Goal: Task Accomplishment & Management: Complete application form

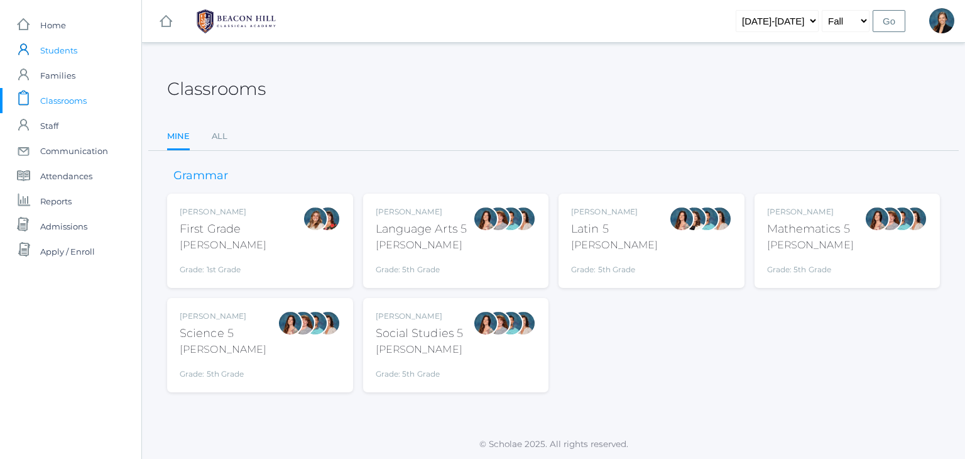
click at [63, 56] on span "Students" at bounding box center [58, 50] width 37 height 25
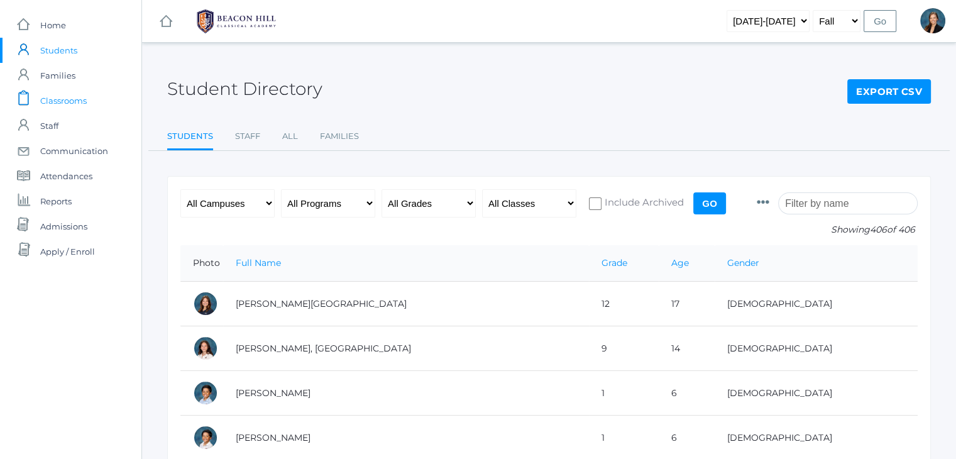
click at [65, 101] on span "Classrooms" at bounding box center [63, 100] width 46 height 25
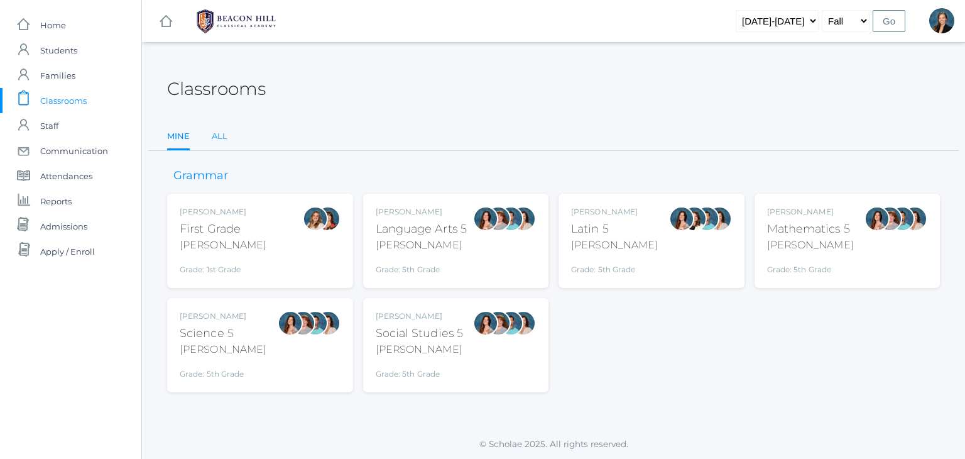
click at [224, 134] on link "All" at bounding box center [220, 136] width 16 height 25
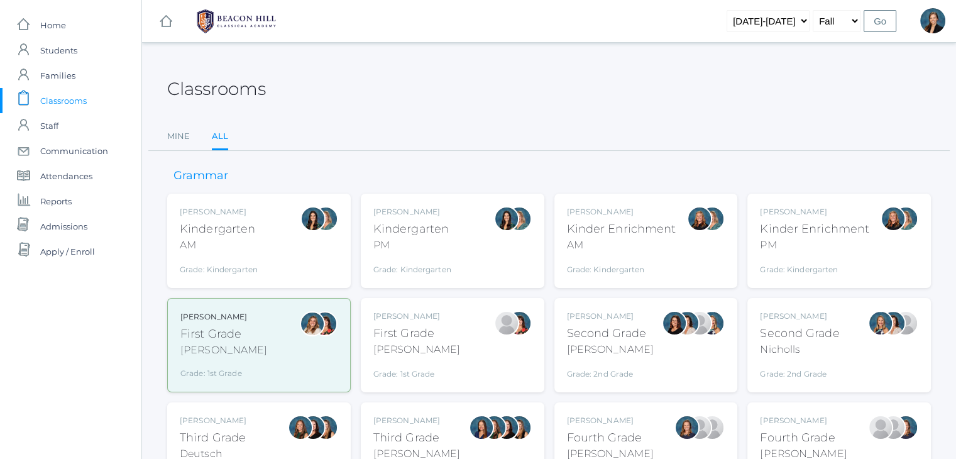
click at [593, 350] on div "Balli" at bounding box center [610, 349] width 87 height 15
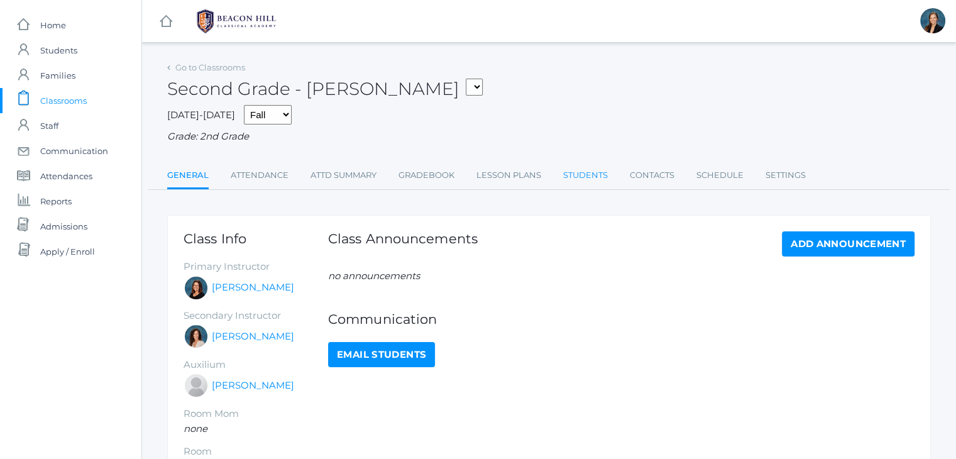
click at [579, 169] on link "Students" at bounding box center [585, 175] width 45 height 25
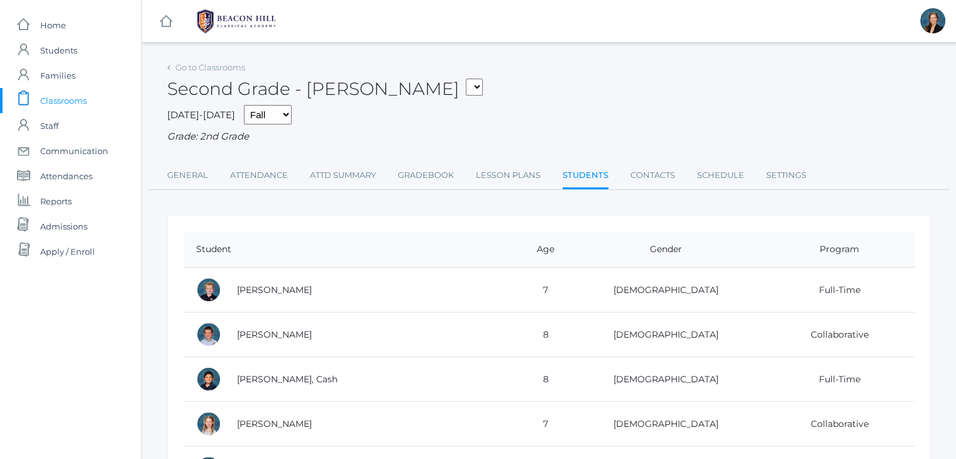
click at [536, 75] on div "Second Grade - Balli 01LA - First Grade Barber 05LATIN - Latin 5 Salazar 05MATH…" at bounding box center [548, 81] width 763 height 46
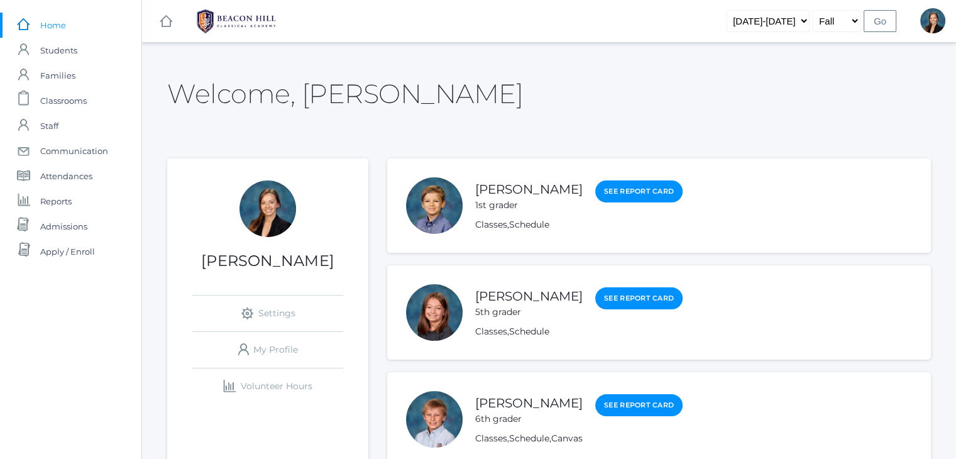
click at [547, 91] on div "Welcome, Allison" at bounding box center [548, 86] width 763 height 56
click at [58, 104] on span "Classrooms" at bounding box center [63, 100] width 46 height 25
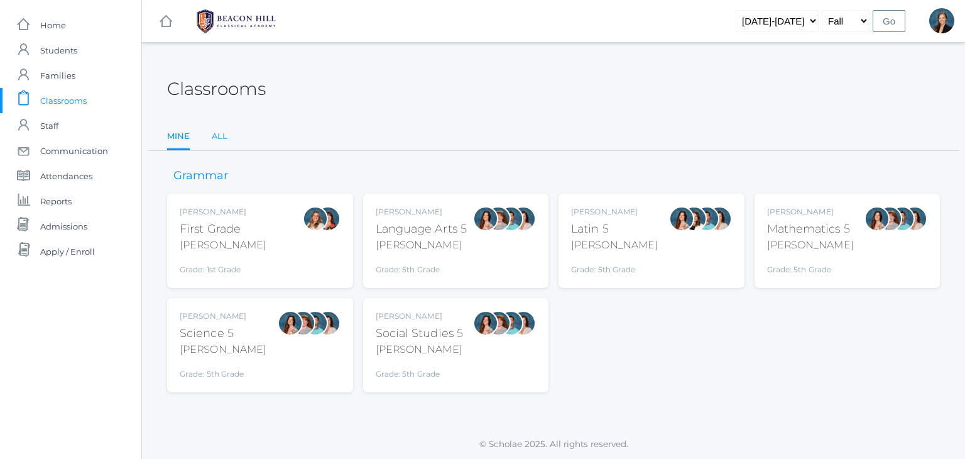
click at [218, 138] on link "All" at bounding box center [220, 136] width 16 height 25
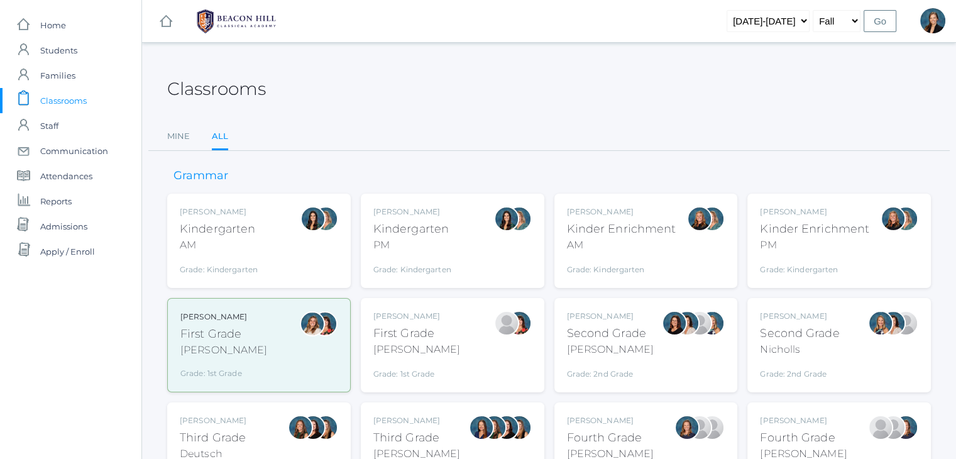
click at [414, 241] on div "PM" at bounding box center [412, 244] width 78 height 15
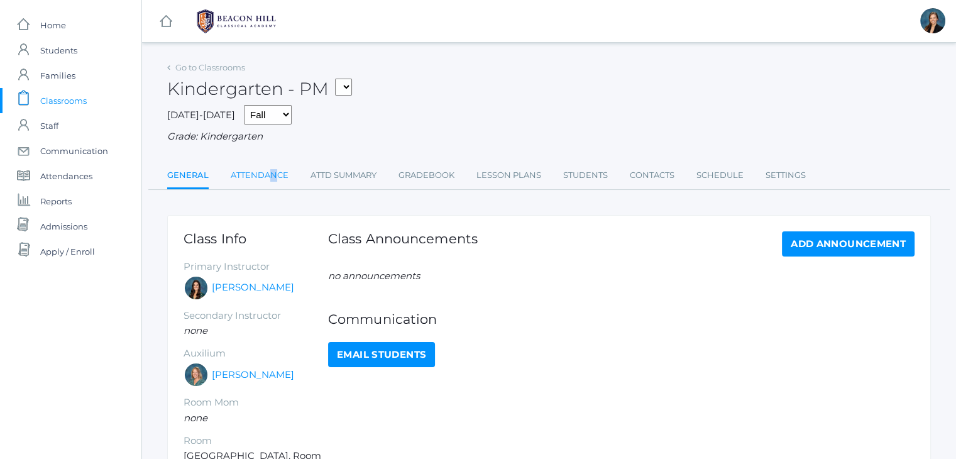
drag, startPoint x: 274, startPoint y: 161, endPoint x: 268, endPoint y: 177, distance: 16.9
click at [268, 177] on div "Go to Classrooms Kindergarten - PM 01LA - First Grade Barber 05LATIN - Latin 5 …" at bounding box center [548, 123] width 763 height 131
click at [268, 177] on link "Attendance" at bounding box center [260, 175] width 58 height 25
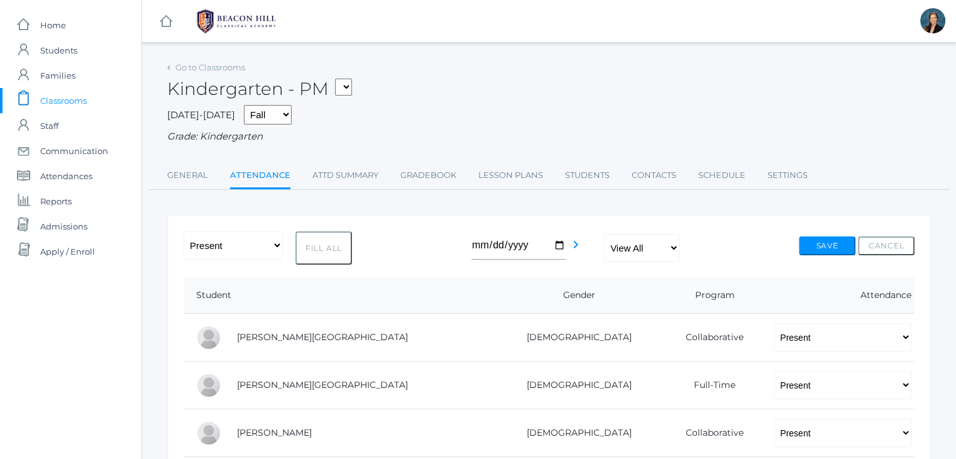
click at [540, 106] on div "2025-2026 Fall Spring Grade: Kindergarten" at bounding box center [548, 124] width 763 height 39
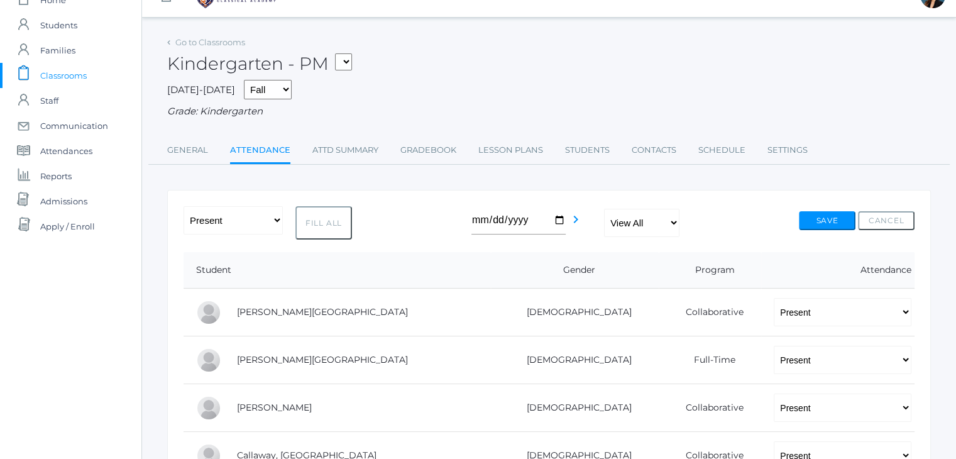
click at [540, 106] on div "Grade: Kindergarten" at bounding box center [548, 111] width 763 height 14
click at [543, 101] on div "2025-2026 Fall Spring Grade: Kindergarten" at bounding box center [548, 99] width 763 height 39
click at [501, 48] on div "Kindergarten - PM 01LA - First Grade Barber 05LATIN - Latin 5 Salazar 05MATH - …" at bounding box center [548, 56] width 763 height 46
click at [486, 106] on div "Grade: Kindergarten" at bounding box center [548, 111] width 763 height 14
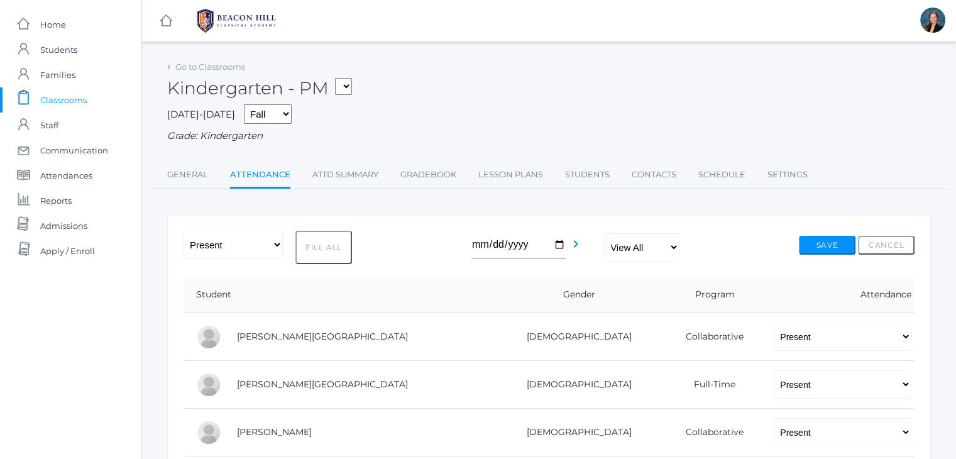
scroll to position [0, 0]
click at [70, 99] on span "Classrooms" at bounding box center [63, 100] width 46 height 25
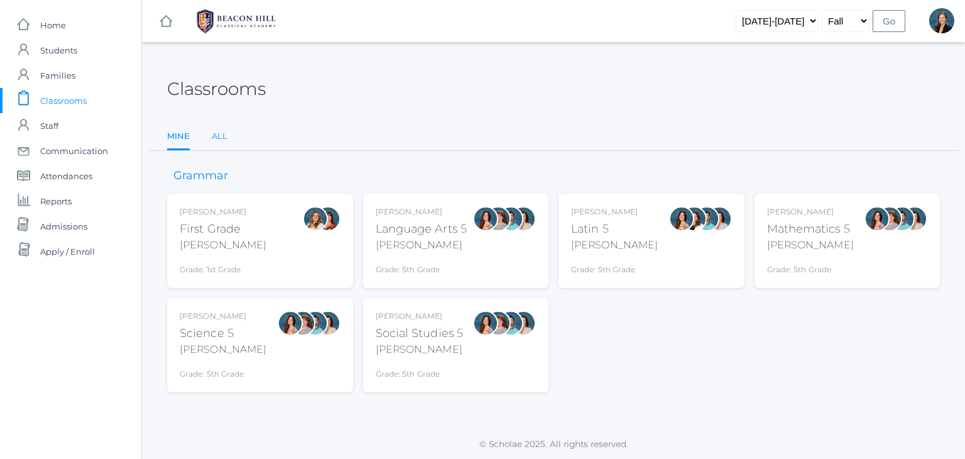
click at [219, 138] on link "All" at bounding box center [220, 136] width 16 height 25
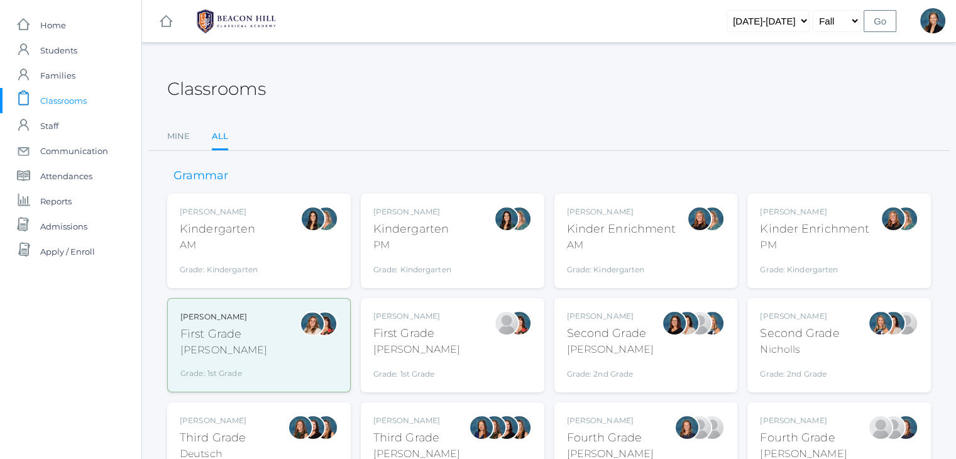
click at [792, 237] on div "PM" at bounding box center [814, 244] width 109 height 15
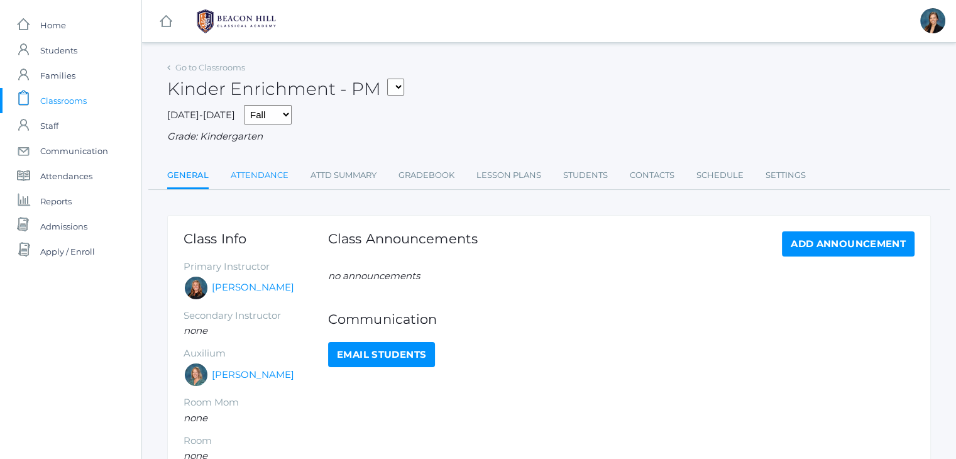
click at [242, 169] on link "Attendance" at bounding box center [260, 175] width 58 height 25
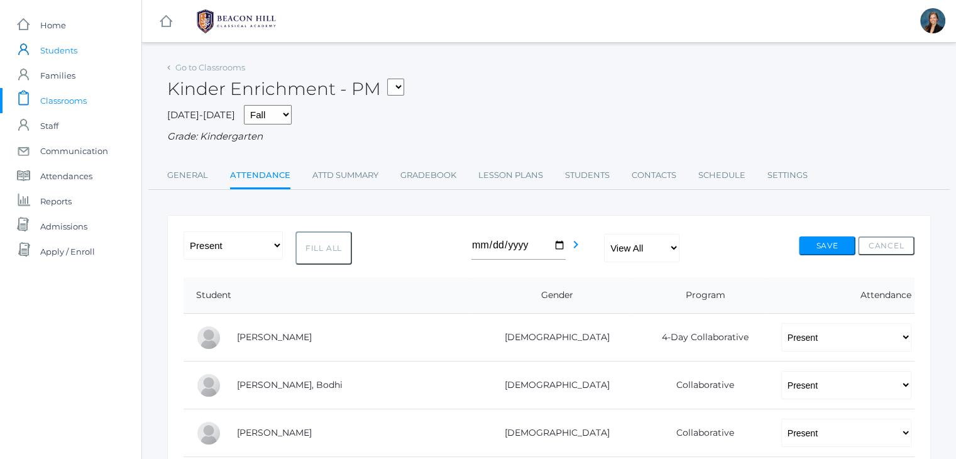
click at [61, 53] on span "Students" at bounding box center [58, 50] width 37 height 25
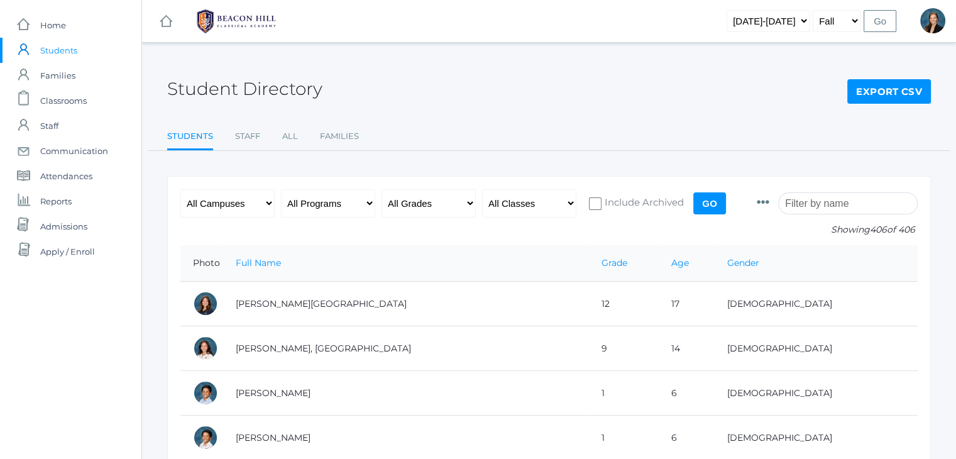
click at [846, 203] on input "search" at bounding box center [847, 203] width 139 height 22
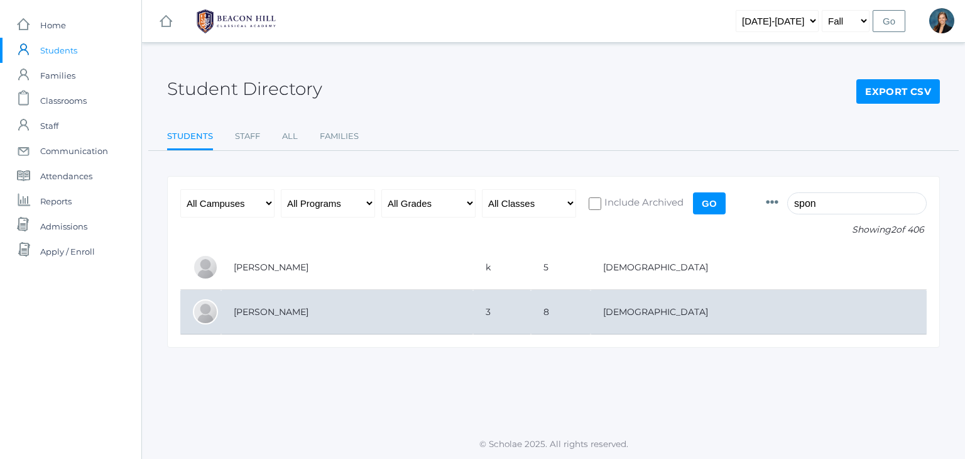
type input "spon"
click at [253, 309] on td "Sponseller, Sadie" at bounding box center [347, 312] width 252 height 45
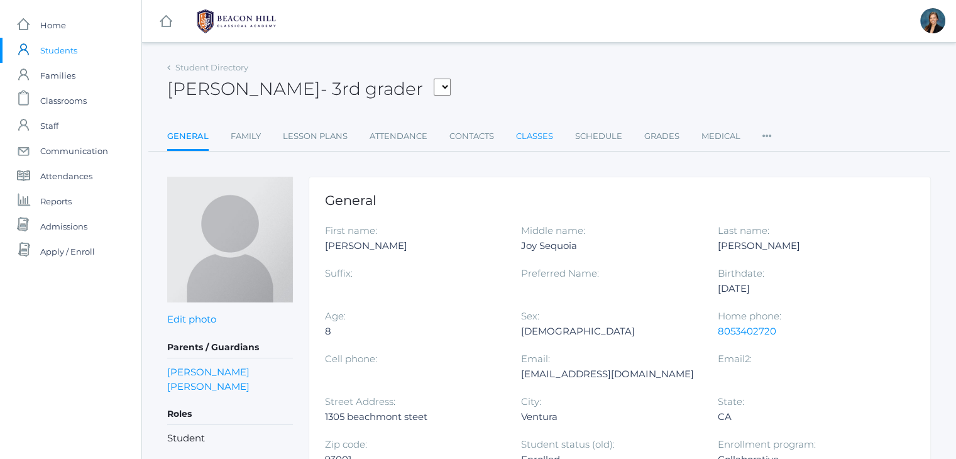
click at [523, 136] on link "Classes" at bounding box center [534, 136] width 37 height 25
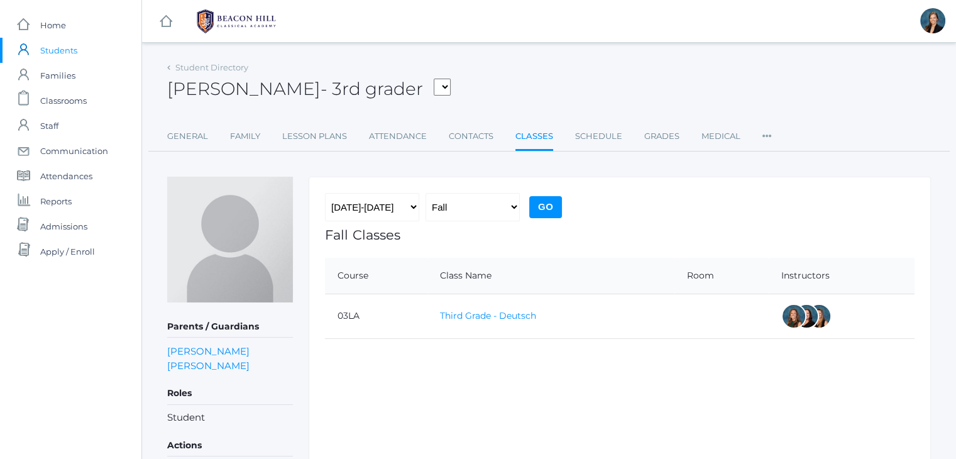
click at [452, 310] on link "Third Grade - Deutsch" at bounding box center [488, 315] width 96 height 11
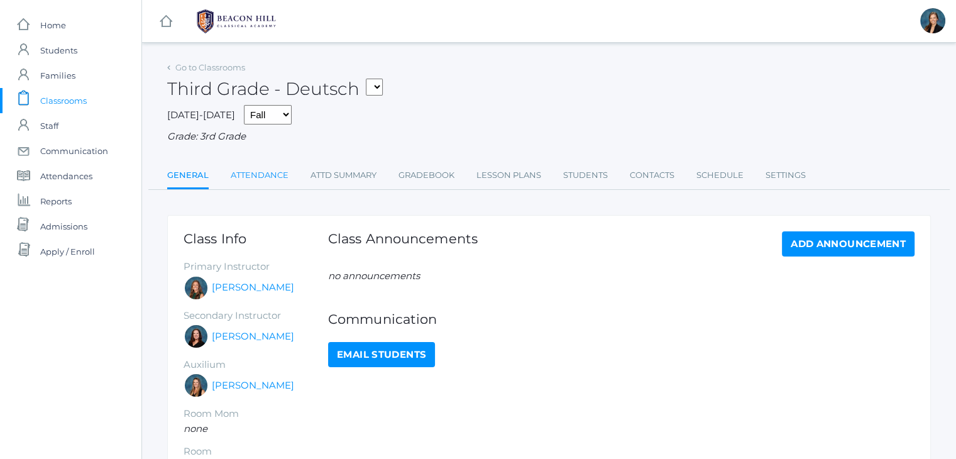
click at [272, 170] on link "Attendance" at bounding box center [260, 175] width 58 height 25
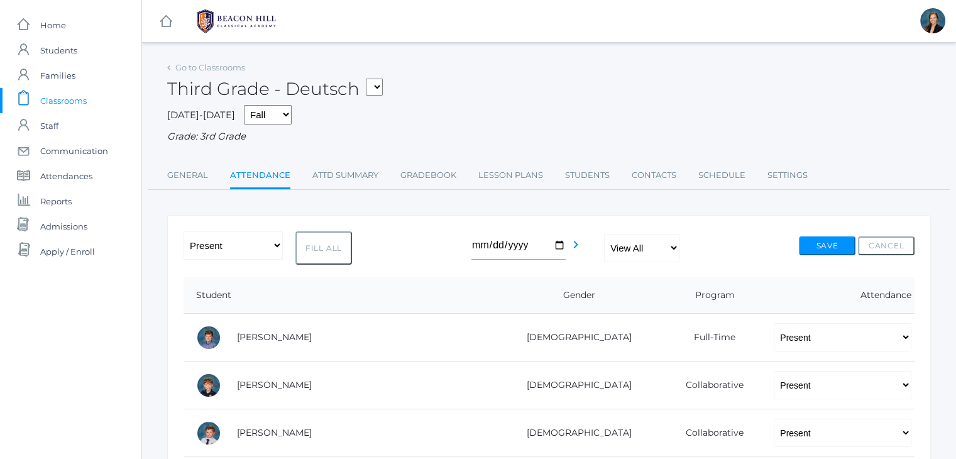
click at [564, 82] on div "Third Grade - Deutsch 01LA - First Grade Barber 05LATIN - Latin 5 Salazar 05MAT…" at bounding box center [548, 81] width 763 height 46
click at [501, 90] on div "Third Grade - Deutsch 01LA - First Grade Barber 05LATIN - Latin 5 Salazar 05MAT…" at bounding box center [548, 81] width 763 height 46
click at [67, 53] on span "Students" at bounding box center [58, 50] width 37 height 25
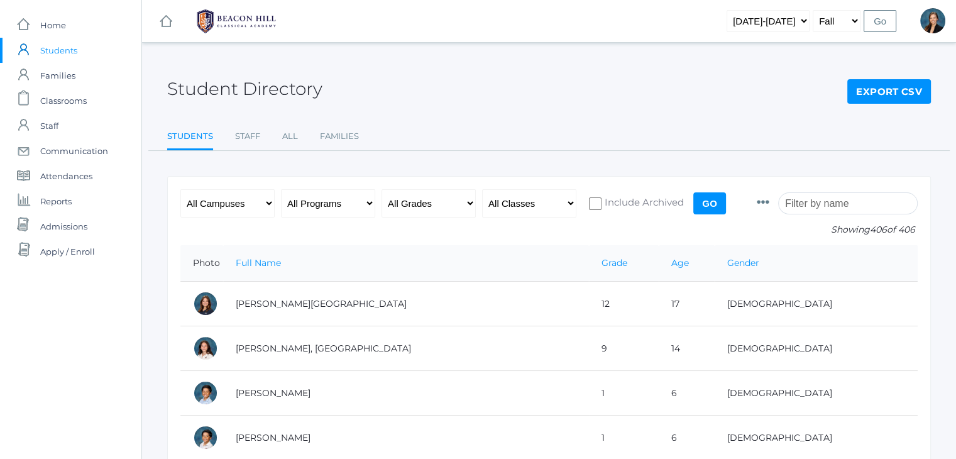
click at [817, 205] on input "search" at bounding box center [847, 203] width 139 height 22
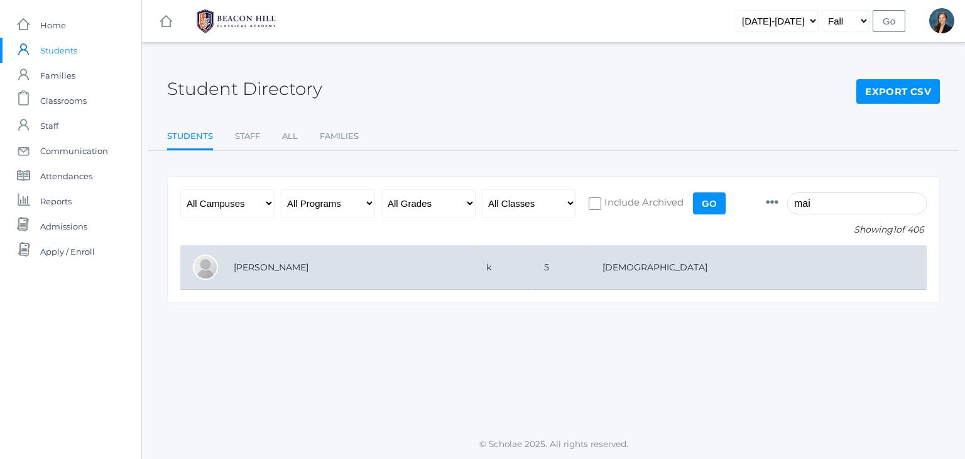
type input "mai"
click at [474, 258] on td "Canan, Maia" at bounding box center [347, 267] width 253 height 45
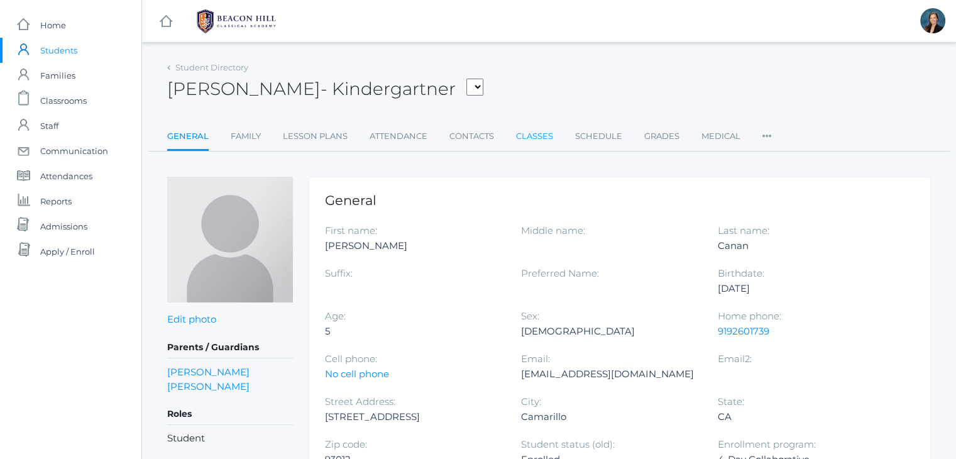
click at [543, 126] on link "Classes" at bounding box center [534, 136] width 37 height 25
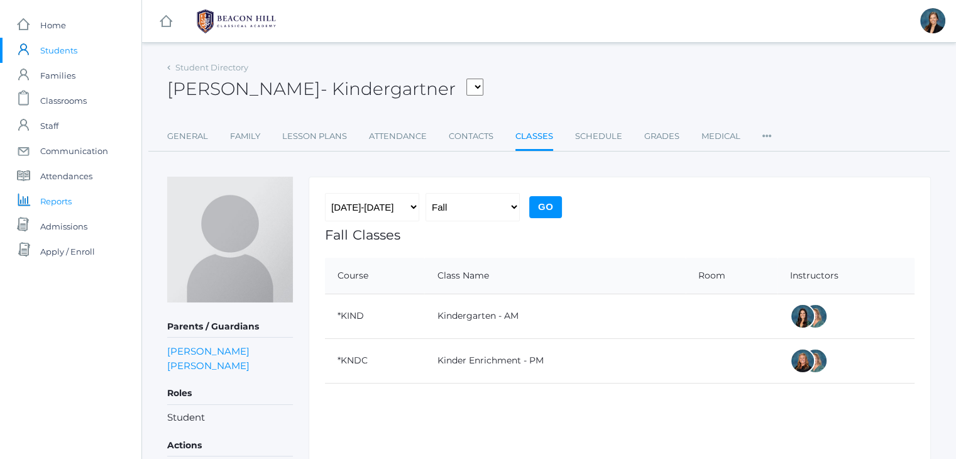
click at [62, 199] on span "Reports" at bounding box center [55, 200] width 31 height 25
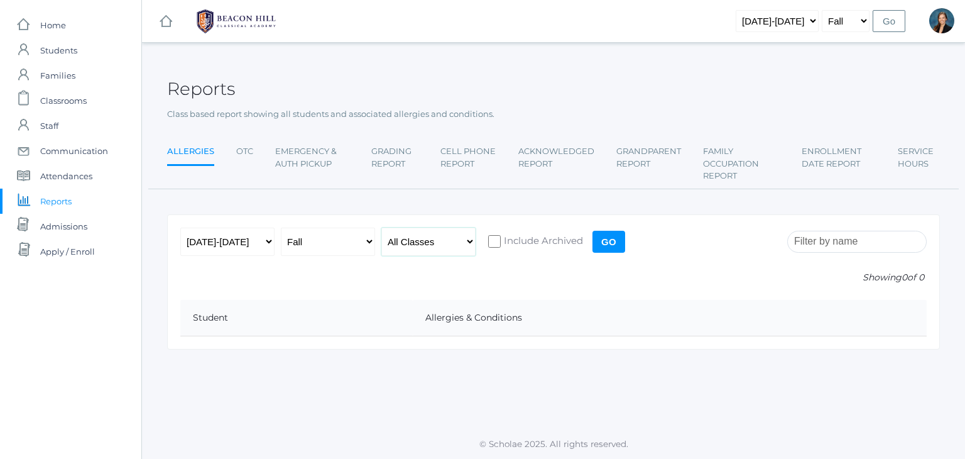
click at [412, 237] on select "All Classes Grammar - *KIND - Kindergarten AM - *KIND - Kindergarten PM - *KNDC…" at bounding box center [428, 241] width 94 height 28
click at [554, 268] on div "2019-2020 2020-2021 2021-2022 2022-2023 2023-2024 2024-2025 2025-2026 Fall Spri…" at bounding box center [553, 281] width 773 height 135
click at [611, 242] on input "Go" at bounding box center [608, 242] width 33 height 22
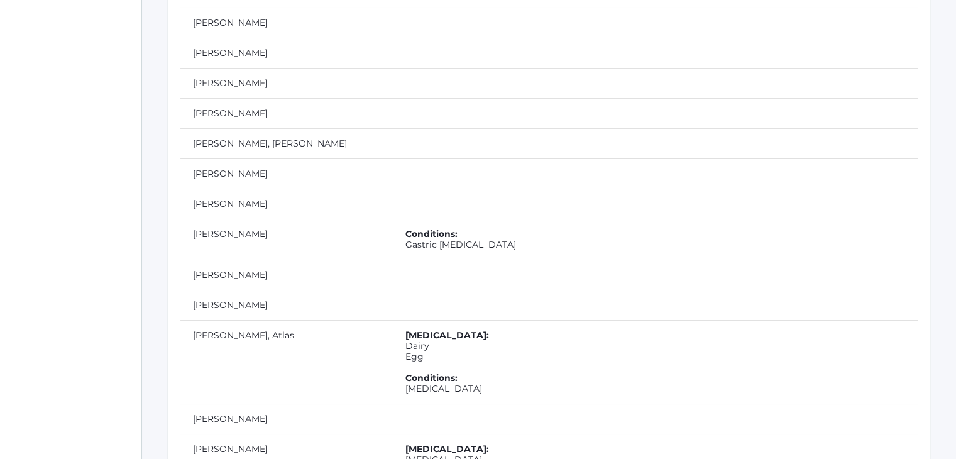
scroll to position [4589, 0]
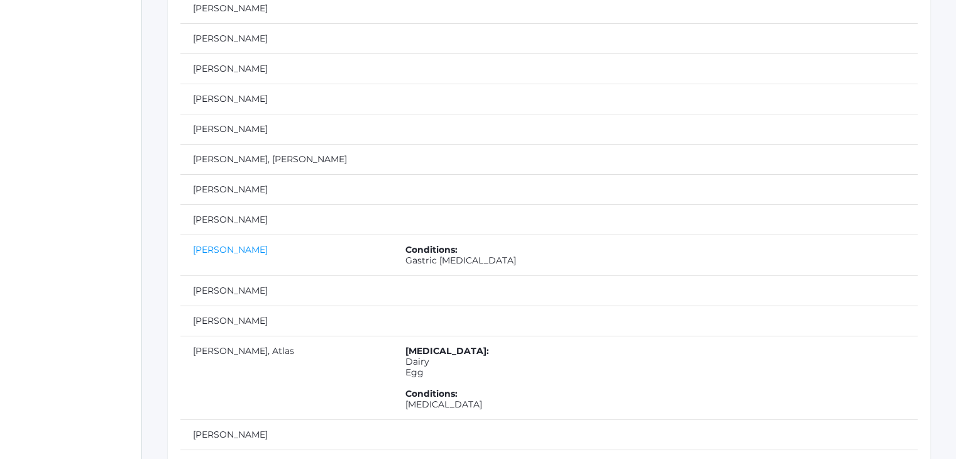
click at [259, 244] on link "[PERSON_NAME]" at bounding box center [230, 249] width 75 height 11
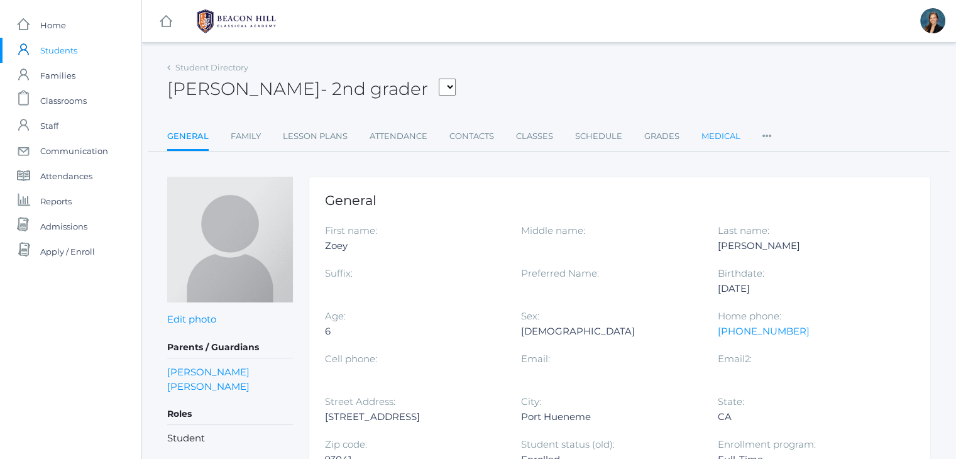
click at [719, 136] on link "Medical" at bounding box center [720, 136] width 39 height 25
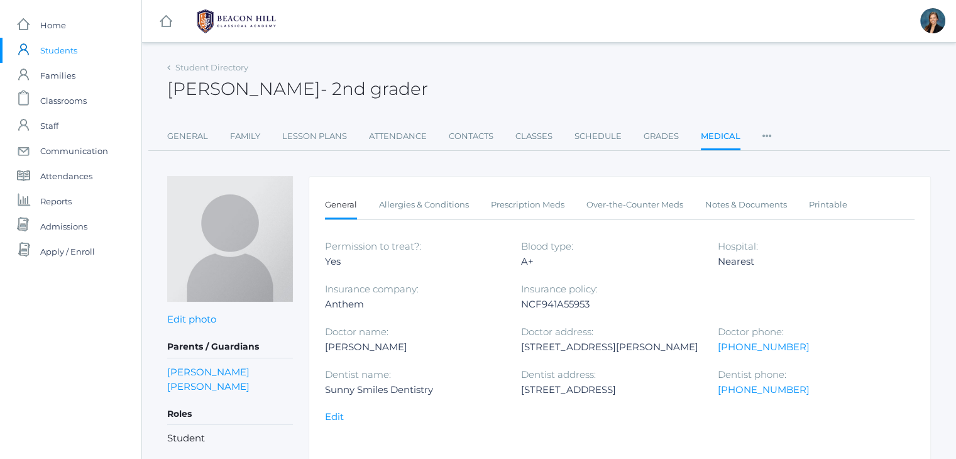
click at [566, 86] on div "Zoey Dinwiddie - 2nd grader Zoey Dinwiddie 2nd grader" at bounding box center [548, 81] width 763 height 46
click at [560, 81] on div "Zoey Dinwiddie - 2nd grader Zoey Dinwiddie 2nd grader" at bounding box center [548, 81] width 763 height 46
click at [203, 385] on link "Lori Dinwiddie" at bounding box center [208, 386] width 82 height 14
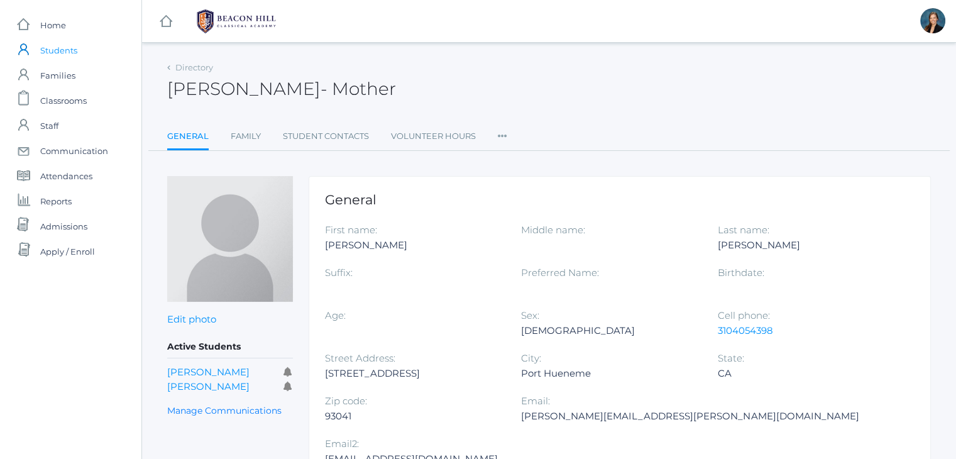
click at [71, 48] on span "Students" at bounding box center [58, 50] width 37 height 25
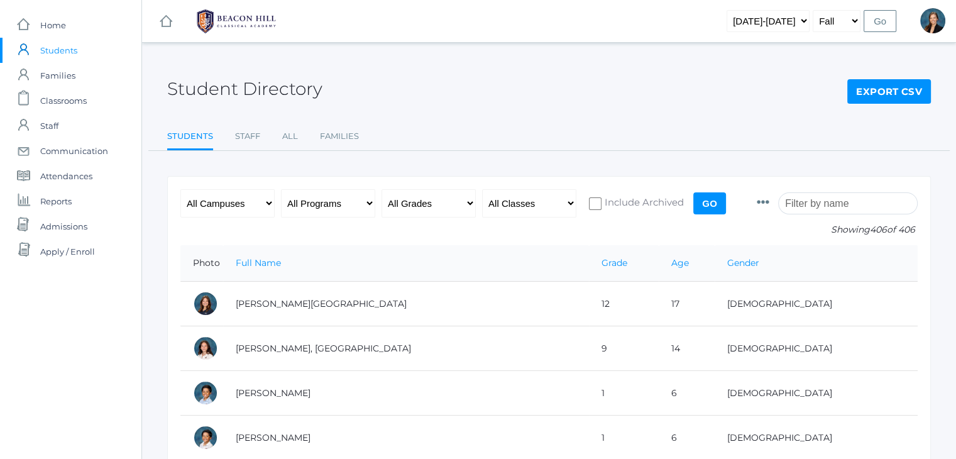
click at [812, 207] on input "search" at bounding box center [847, 203] width 139 height 22
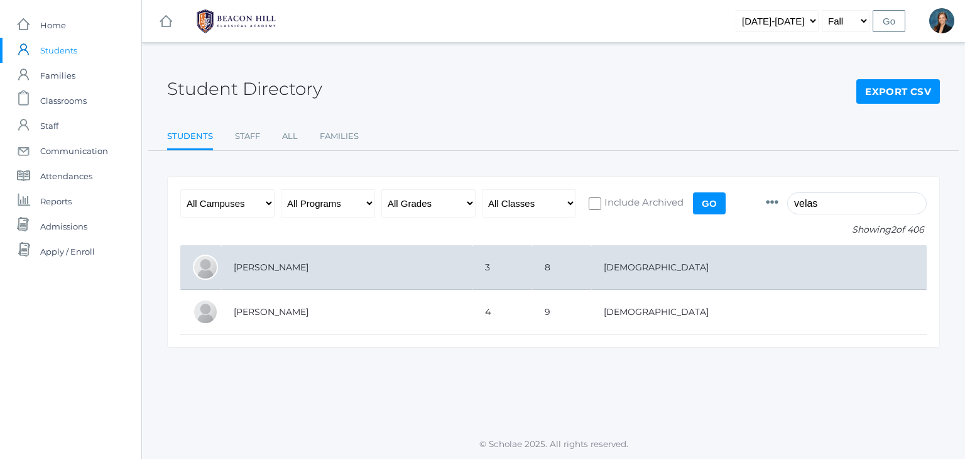
type input "velas"
click at [298, 267] on td "[PERSON_NAME]" at bounding box center [346, 267] width 251 height 45
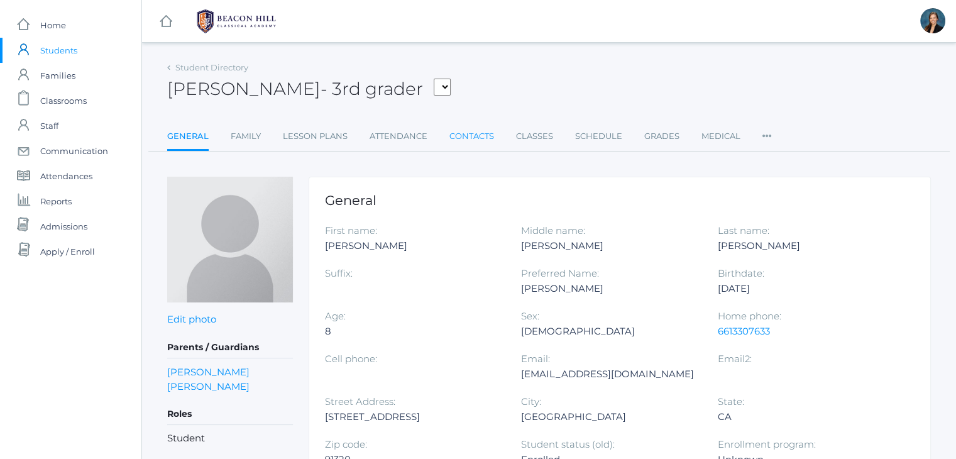
click at [477, 136] on link "Contacts" at bounding box center [471, 136] width 45 height 25
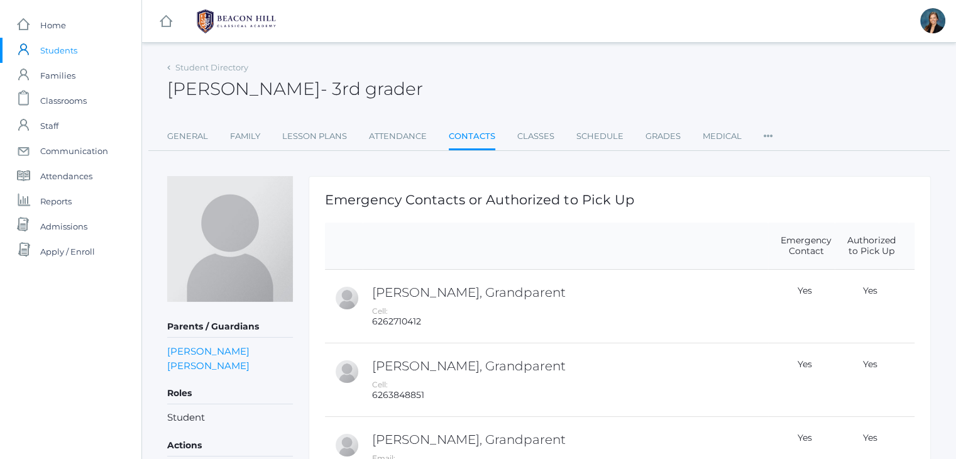
click at [535, 67] on div "Addie Velasquez - 3rd grader Addie Velasquez 3rd grader" at bounding box center [548, 81] width 763 height 46
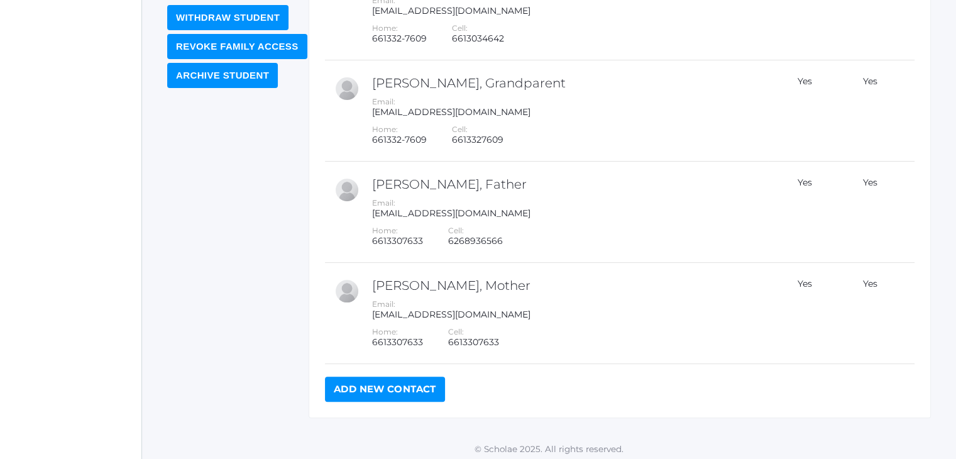
scroll to position [466, 0]
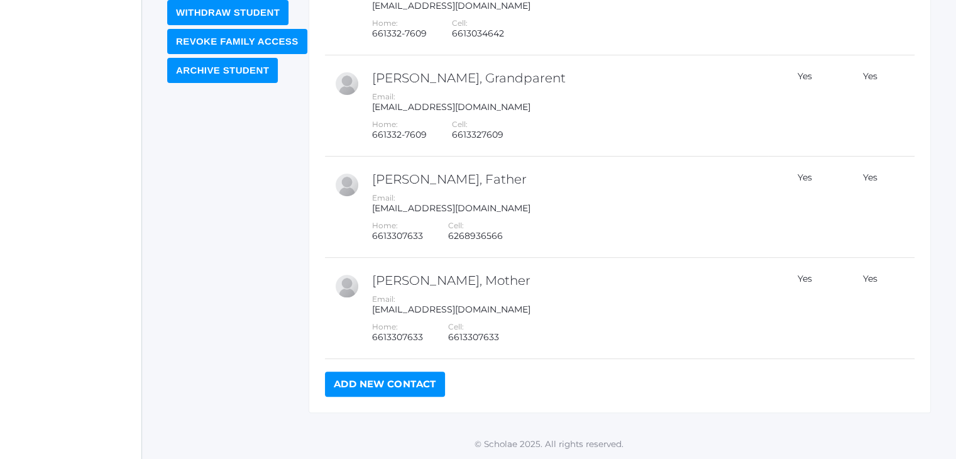
click at [356, 380] on link "Add New Contact" at bounding box center [385, 383] width 120 height 25
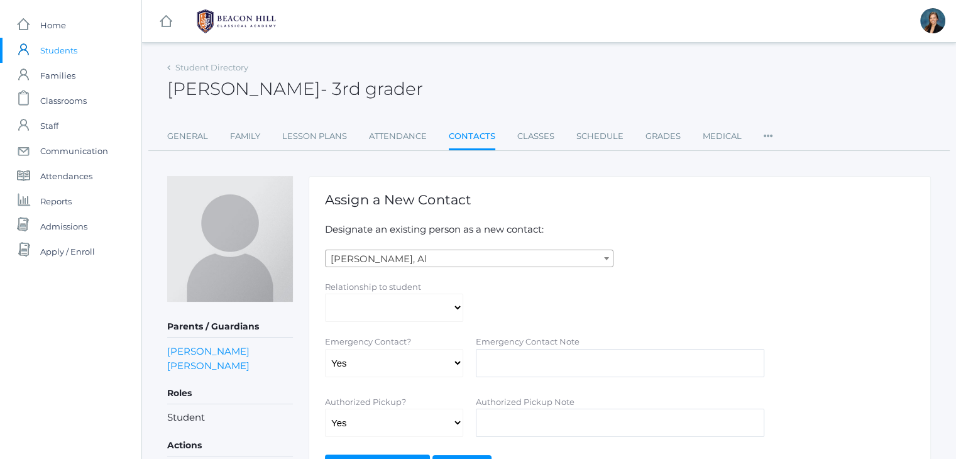
click at [552, 308] on div "Relationship to student Aunt Birth Mom Brother Father Friend Grandparent Guardi…" at bounding box center [620, 301] width 602 height 43
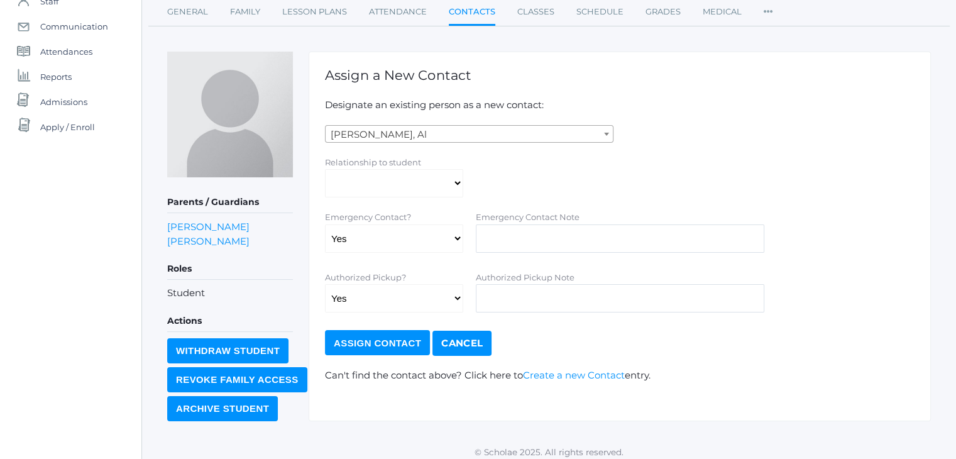
scroll to position [126, 0]
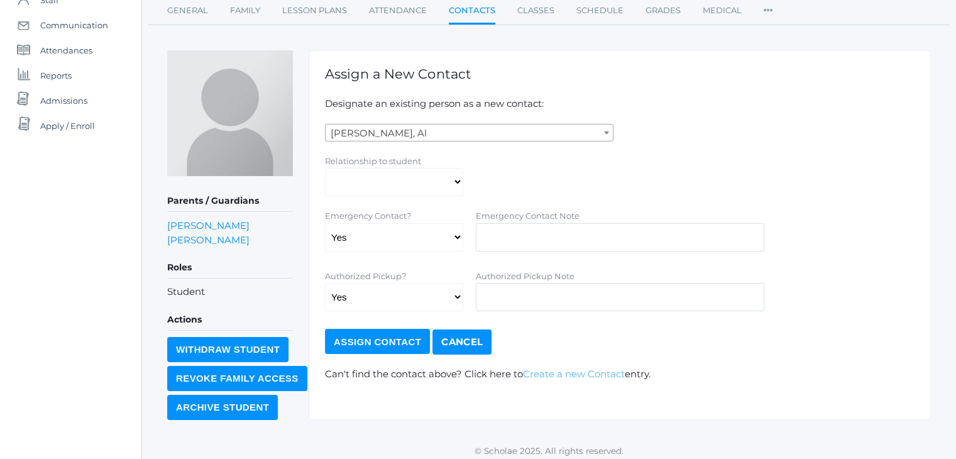
click at [543, 375] on link "Create a new Contact" at bounding box center [574, 374] width 102 height 12
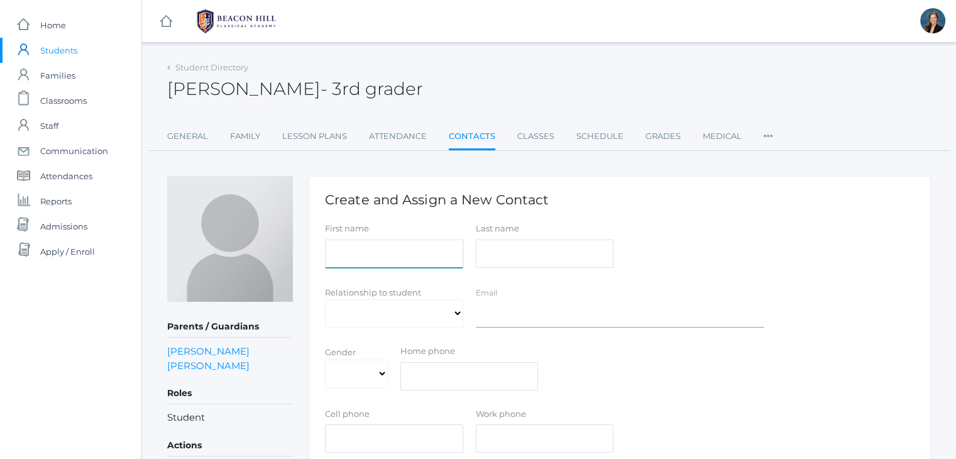
click at [374, 254] on input "First name" at bounding box center [394, 253] width 138 height 28
type input "Sarah"
click at [505, 253] on input "Last name" at bounding box center [545, 253] width 138 height 28
type input "Sanchez"
click at [422, 308] on select "Aunt Birth Mom Brother Father Friend Grandparent Guardian Mother Other Sister S…" at bounding box center [394, 313] width 138 height 28
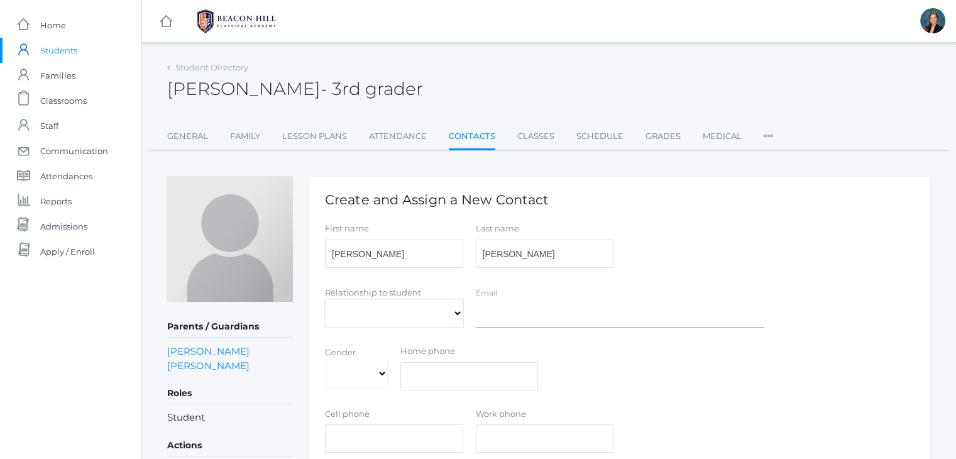
select select "Aunt"
click at [325, 299] on select "Aunt Birth Mom Brother Father Friend Grandparent Guardian Mother Other Sister S…" at bounding box center [394, 313] width 138 height 28
click at [758, 364] on div "Gender Male Female Home phone" at bounding box center [620, 370] width 602 height 50
click at [471, 378] on input "text" at bounding box center [469, 376] width 138 height 28
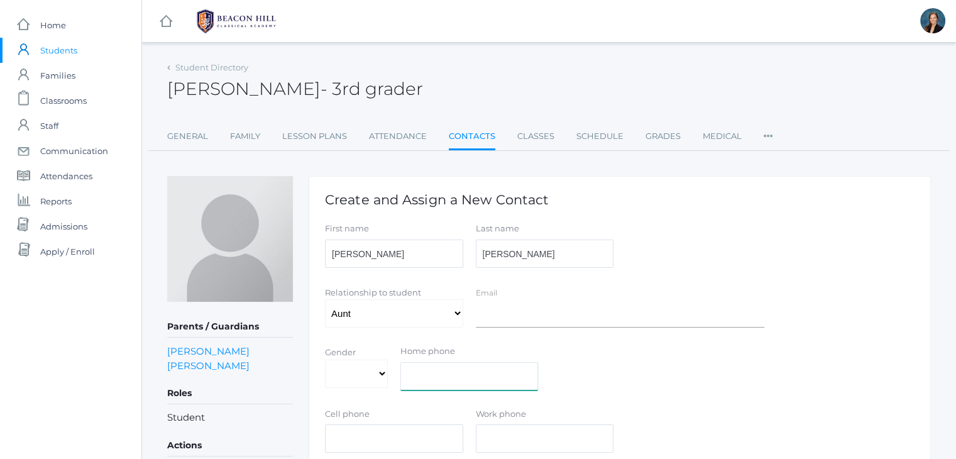
click at [471, 378] on input "text" at bounding box center [469, 376] width 138 height 28
click at [390, 438] on input "text" at bounding box center [394, 438] width 138 height 28
type input "6617474999"
click at [746, 388] on div "Gender Male Female Home phone" at bounding box center [620, 370] width 602 height 50
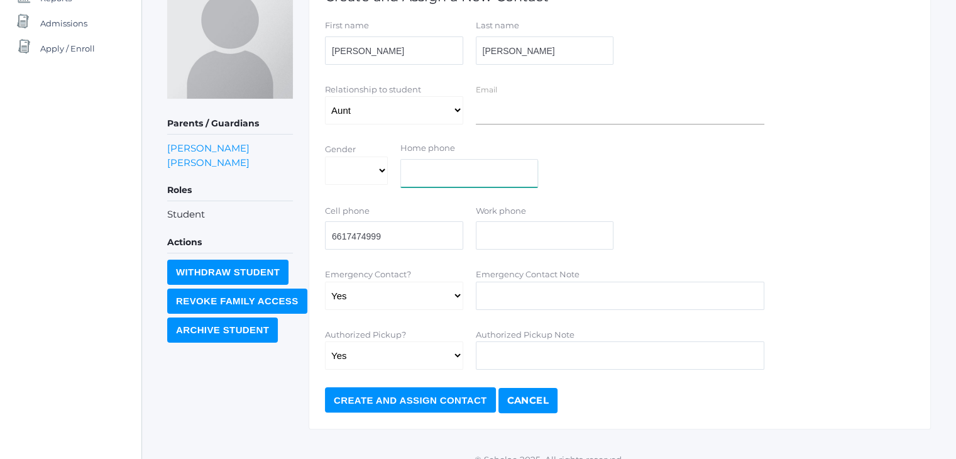
scroll to position [206, 0]
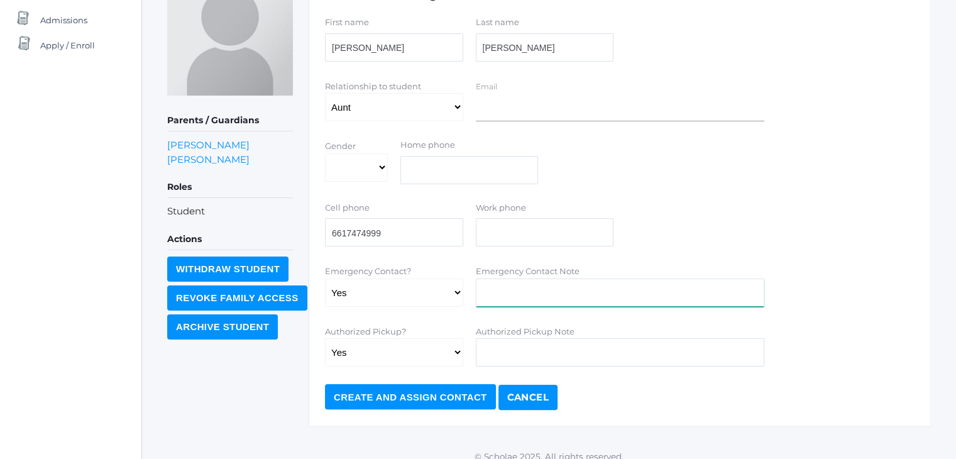
click at [563, 290] on input "Emergency Contact Note" at bounding box center [620, 292] width 288 height 28
type input "Lives out of town, back-up emergency contact"
click at [433, 398] on input "Create and Assign Contact" at bounding box center [410, 396] width 171 height 25
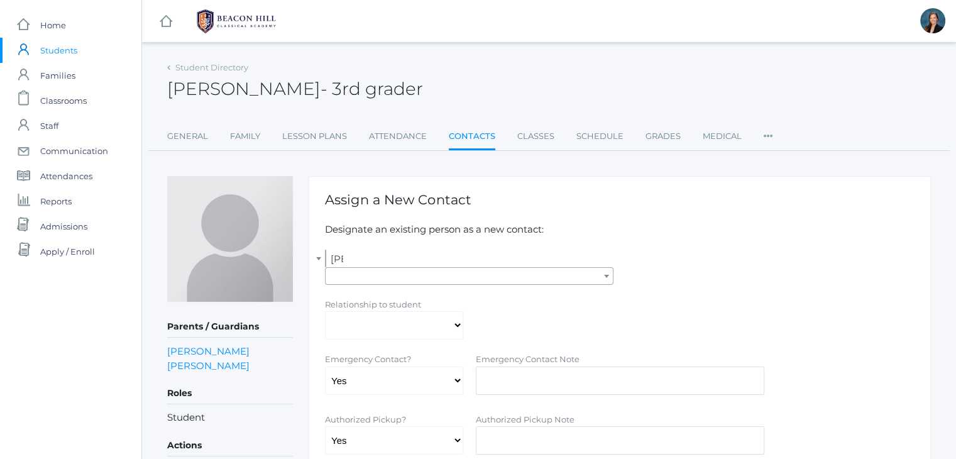
click at [46, 46] on span "Students" at bounding box center [58, 50] width 37 height 25
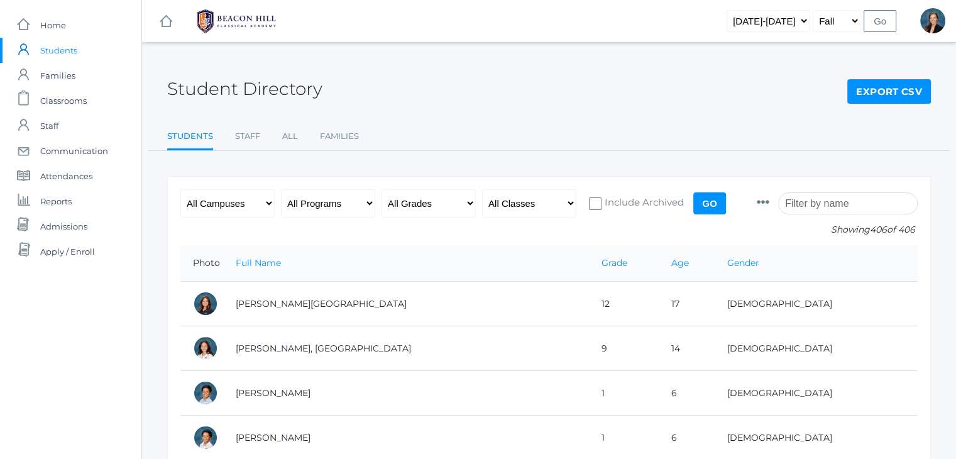
click at [821, 198] on input "search" at bounding box center [847, 203] width 139 height 22
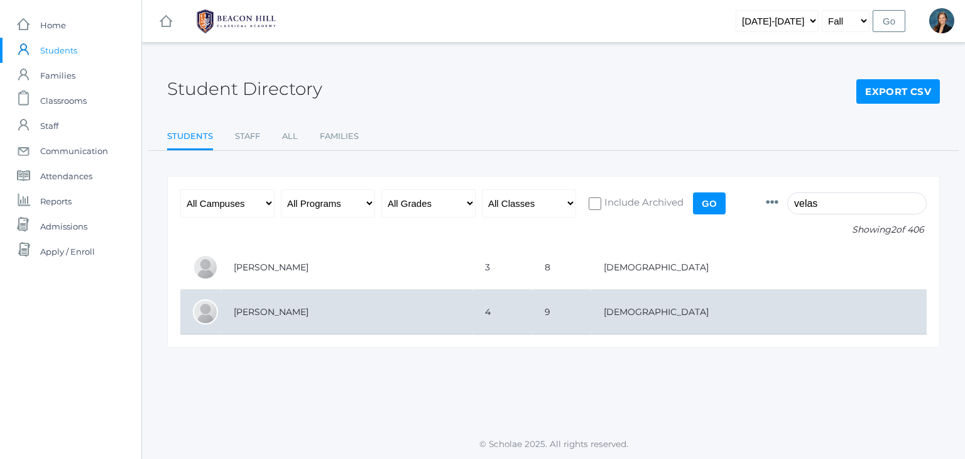
type input "velas"
click at [302, 302] on td "[PERSON_NAME]" at bounding box center [346, 312] width 251 height 45
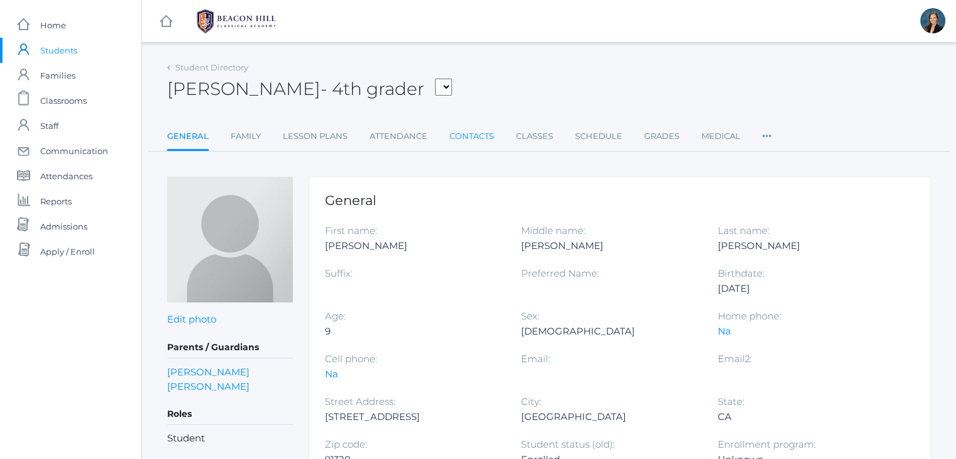
click at [479, 138] on link "Contacts" at bounding box center [471, 136] width 45 height 25
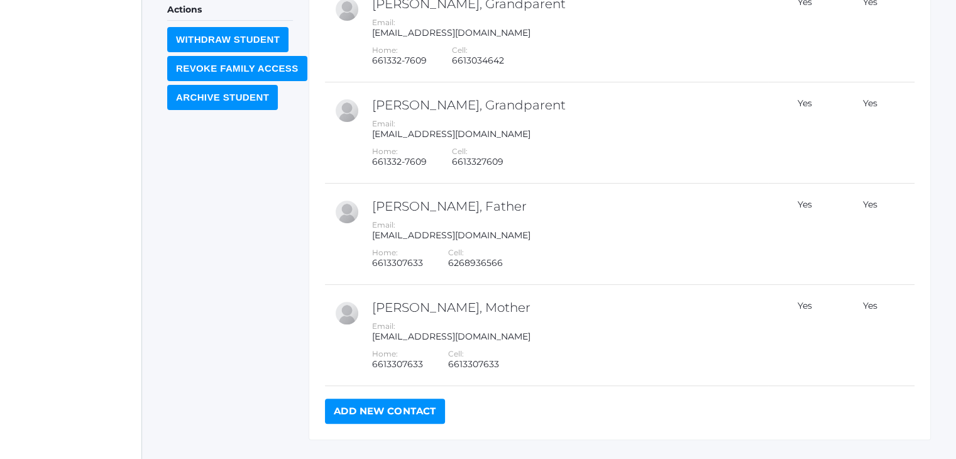
scroll to position [466, 0]
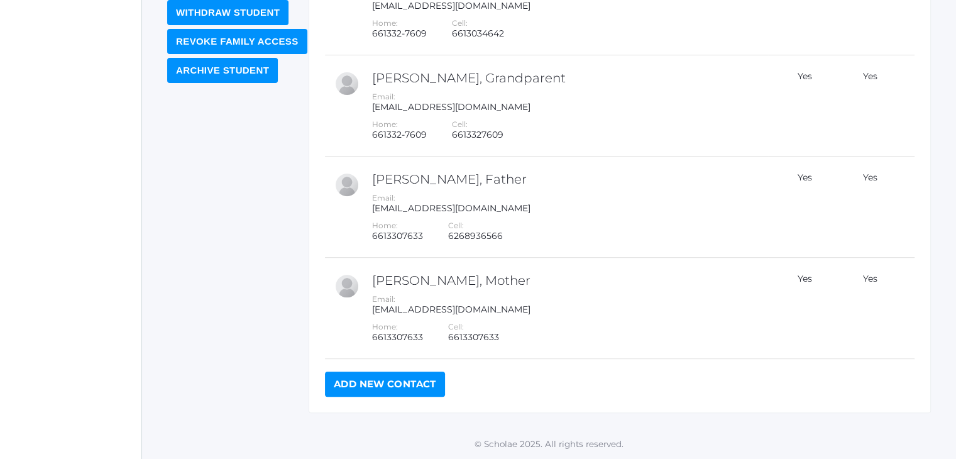
click at [400, 381] on link "Add New Contact" at bounding box center [385, 383] width 120 height 25
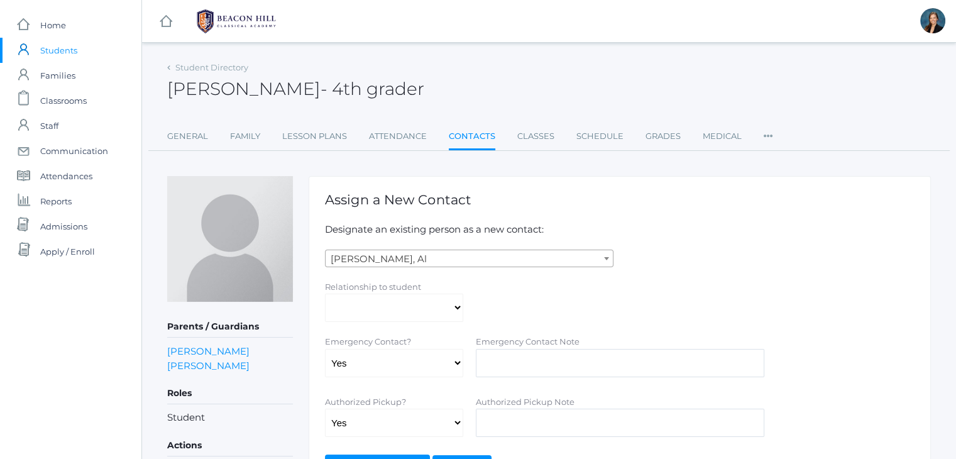
click at [438, 257] on span "[PERSON_NAME], Al" at bounding box center [468, 259] width 287 height 18
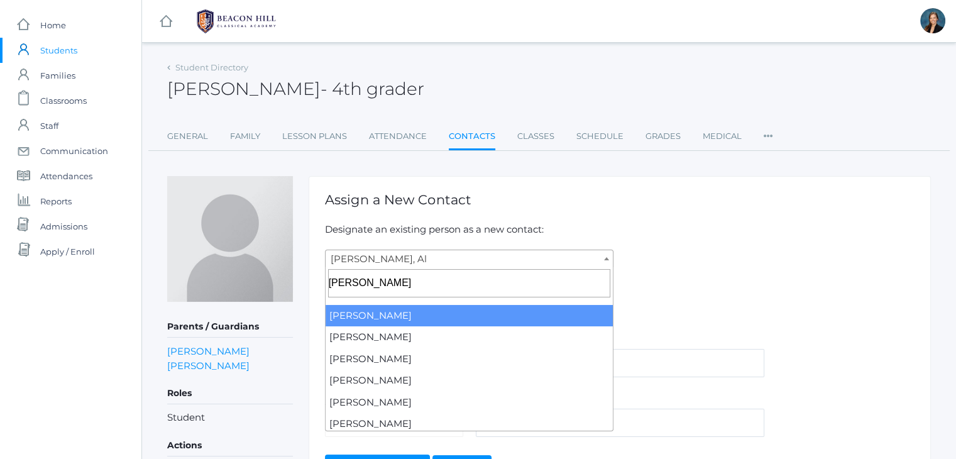
type input "[PERSON_NAME]"
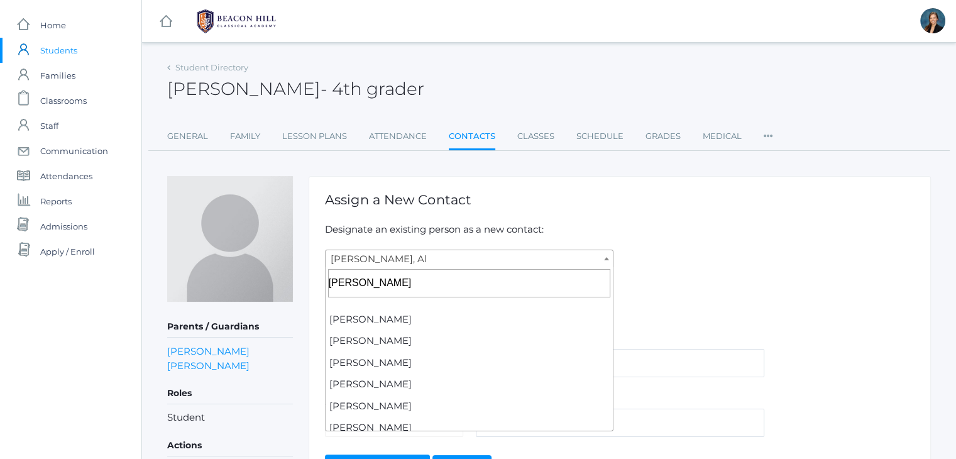
scroll to position [264, 0]
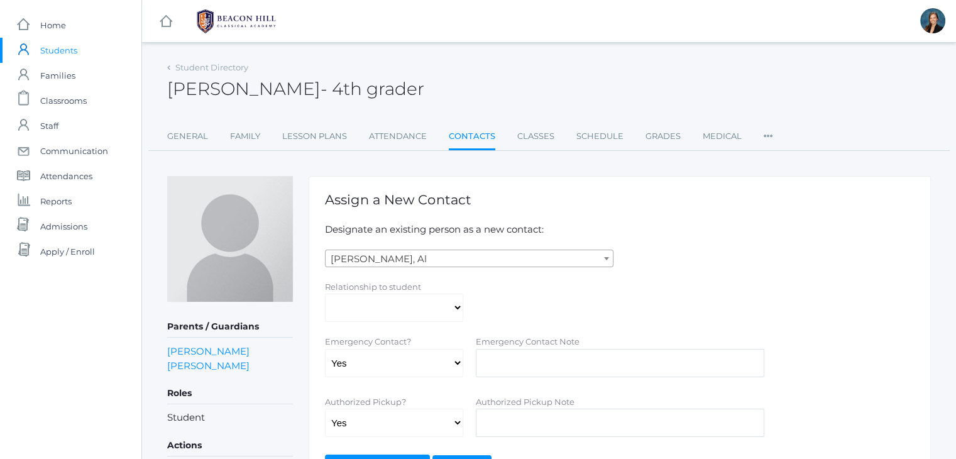
click at [757, 170] on div "Student Directory [PERSON_NAME] - 4th grader [PERSON_NAME] 4th grader General F…" at bounding box center [548, 301] width 763 height 487
click at [861, 76] on div "[PERSON_NAME] - 4th grader [PERSON_NAME] 4th grader" at bounding box center [548, 81] width 763 height 46
click at [58, 47] on span "Students" at bounding box center [58, 50] width 37 height 25
